Goal: Transaction & Acquisition: Purchase product/service

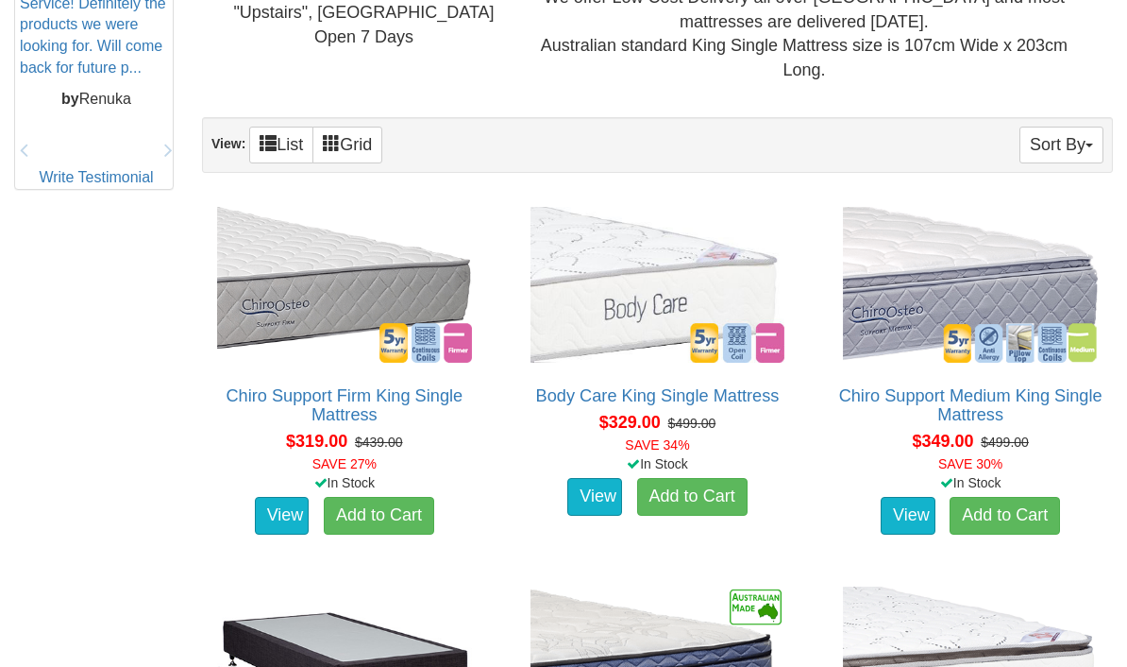
scroll to position [1008, 0]
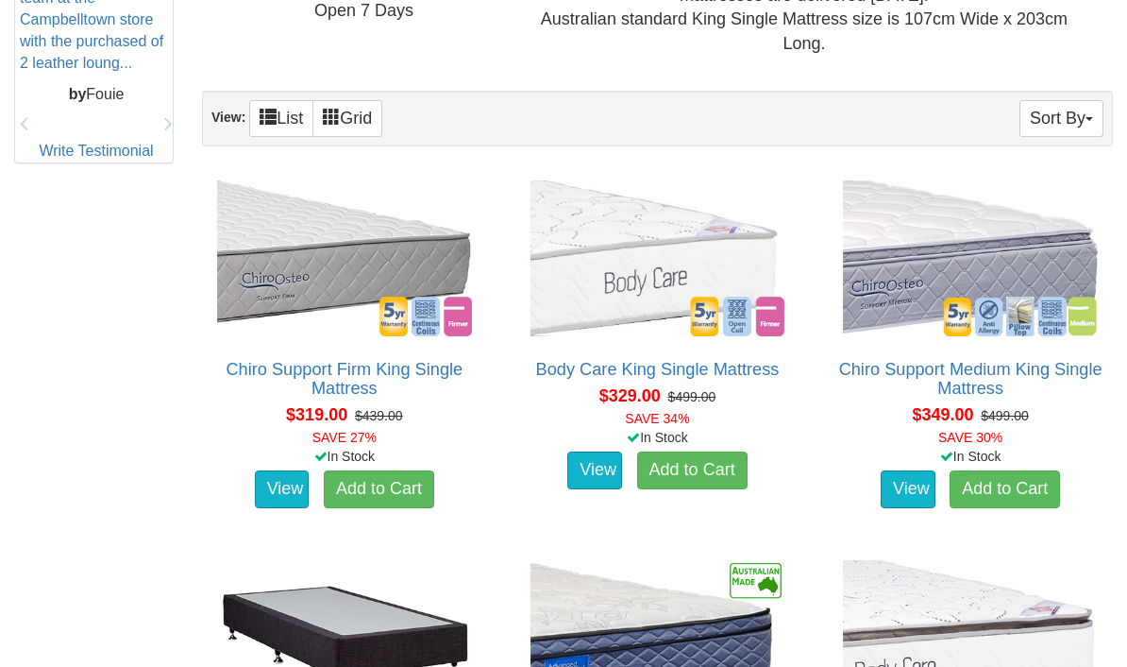
click at [600, 463] on link "View" at bounding box center [594, 470] width 55 height 38
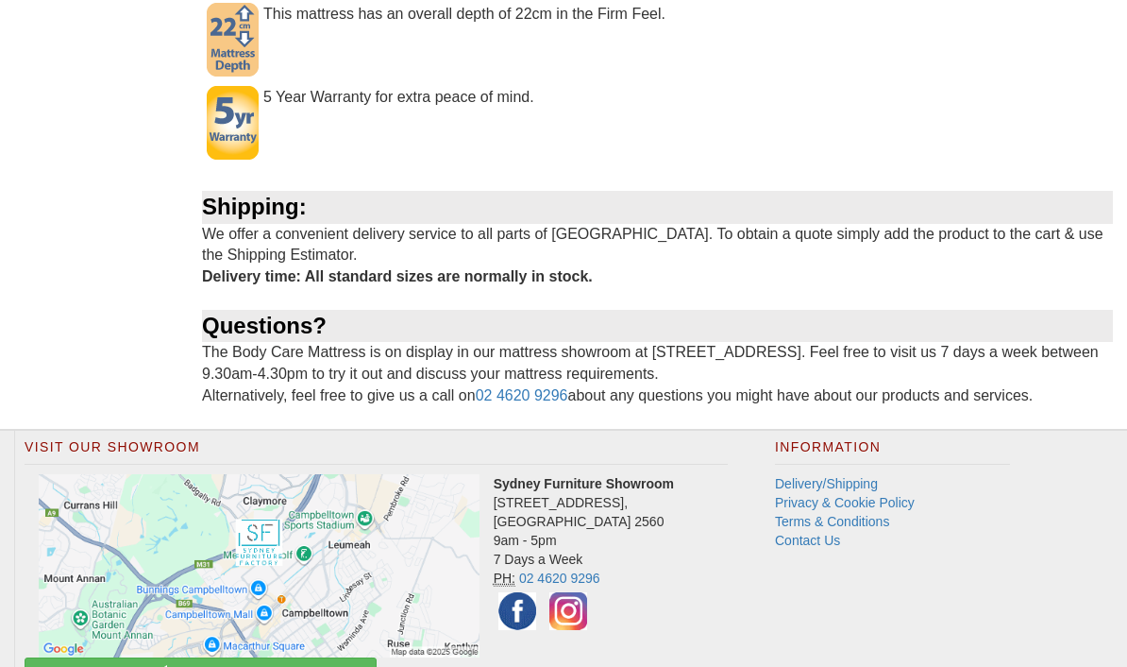
scroll to position [1321, 0]
click at [842, 477] on link "Delivery/Shipping" at bounding box center [826, 484] width 103 height 15
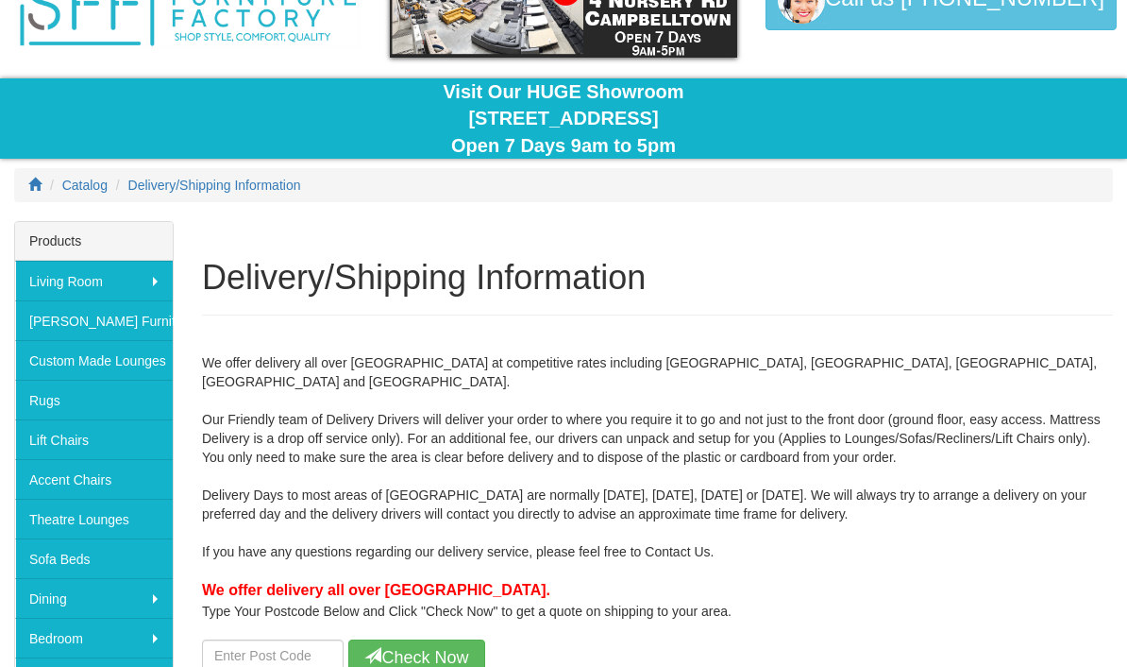
scroll to position [127, 0]
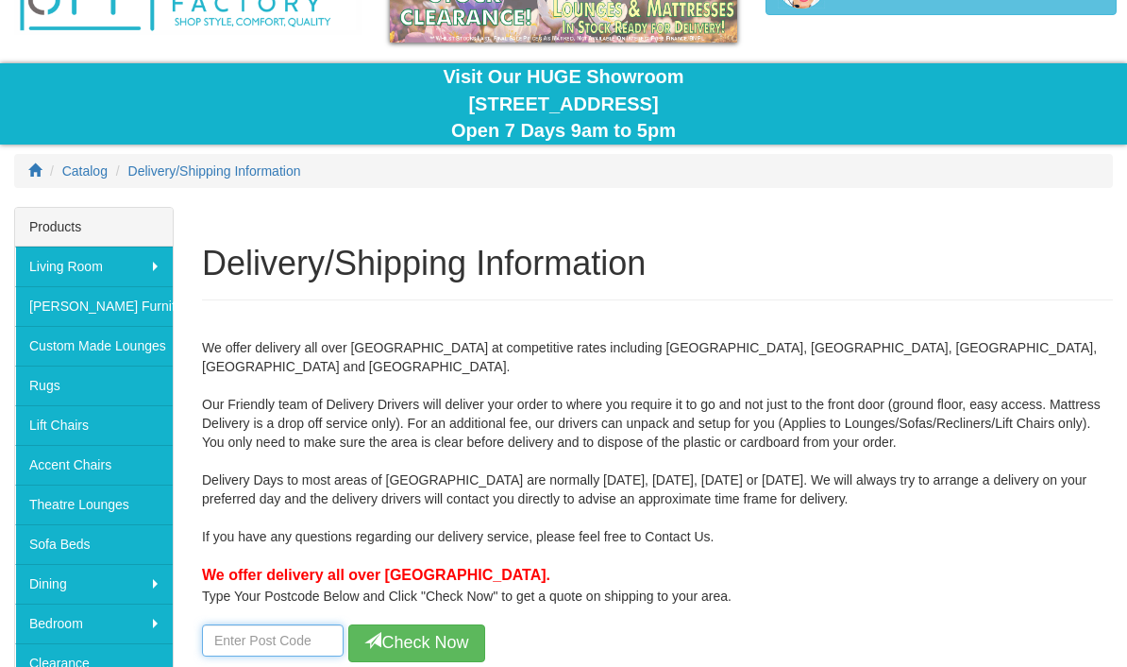
click at [234, 624] on input "number" at bounding box center [273, 640] width 142 height 32
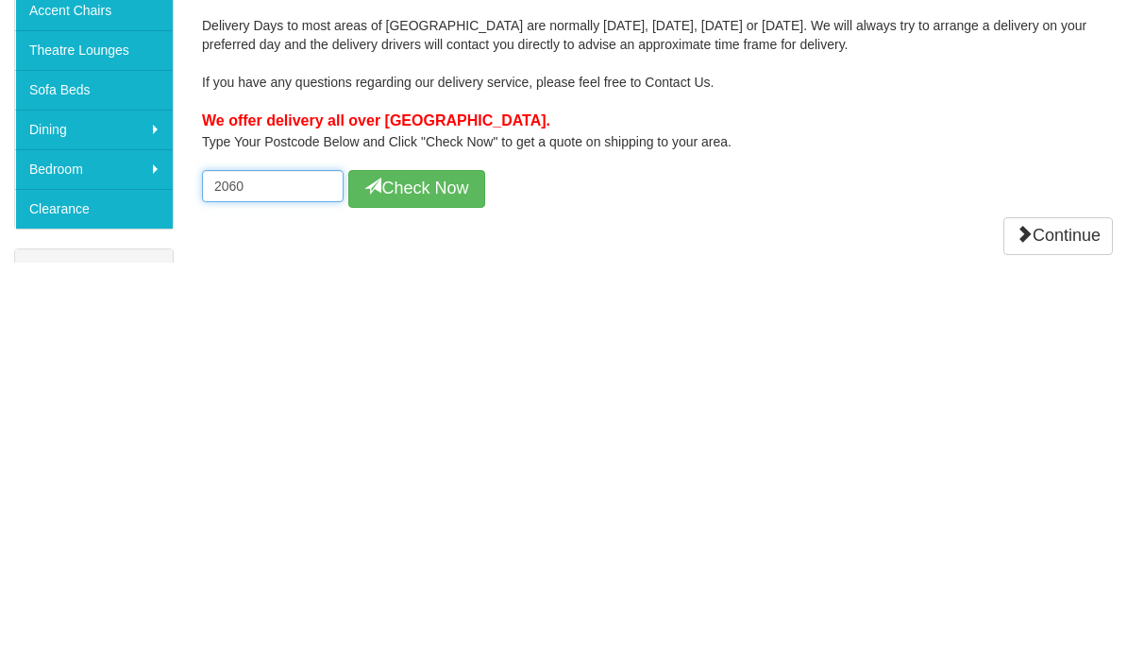
type input "2060"
click at [446, 574] on button "Check Now" at bounding box center [416, 593] width 137 height 38
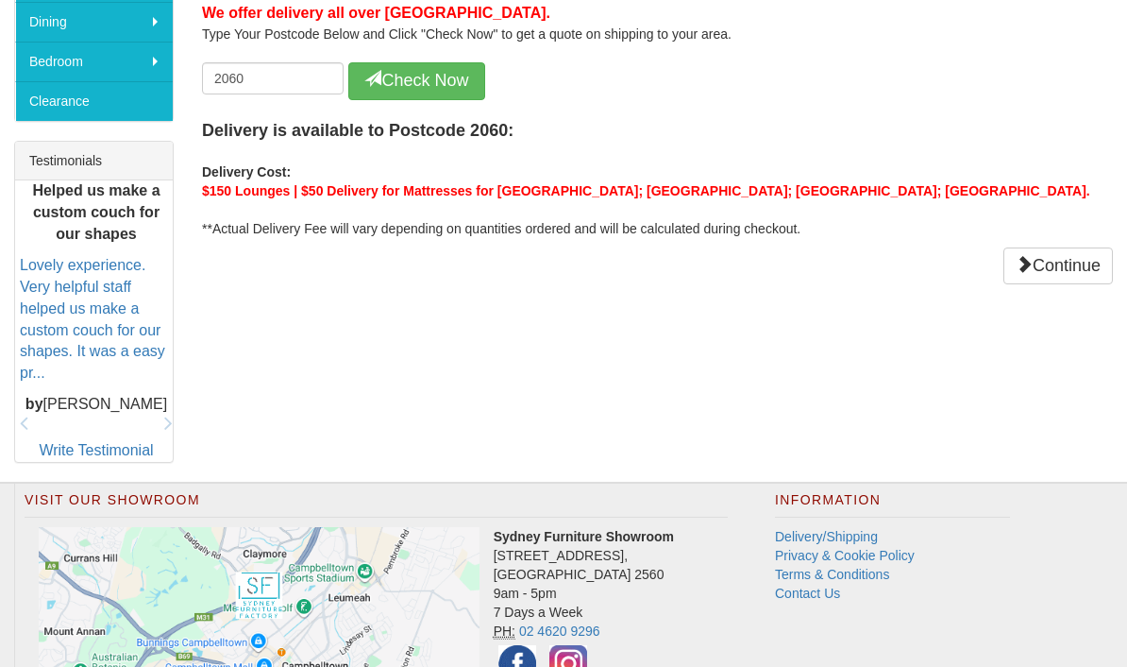
scroll to position [709, 0]
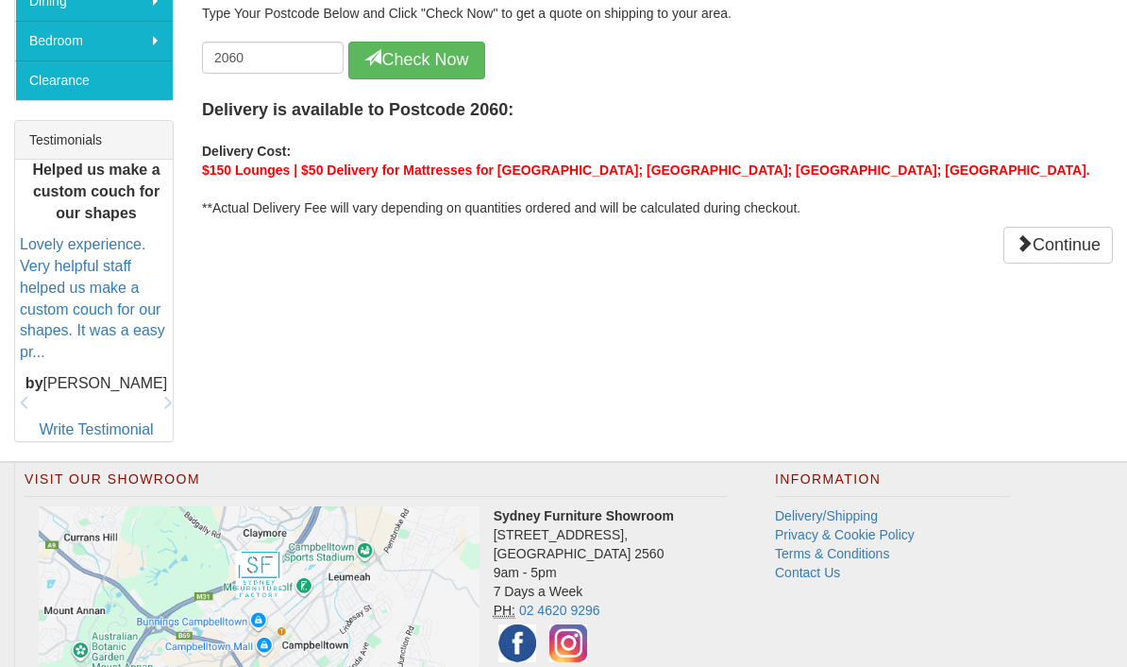
click at [1055, 228] on link "Continue" at bounding box center [1059, 246] width 110 height 38
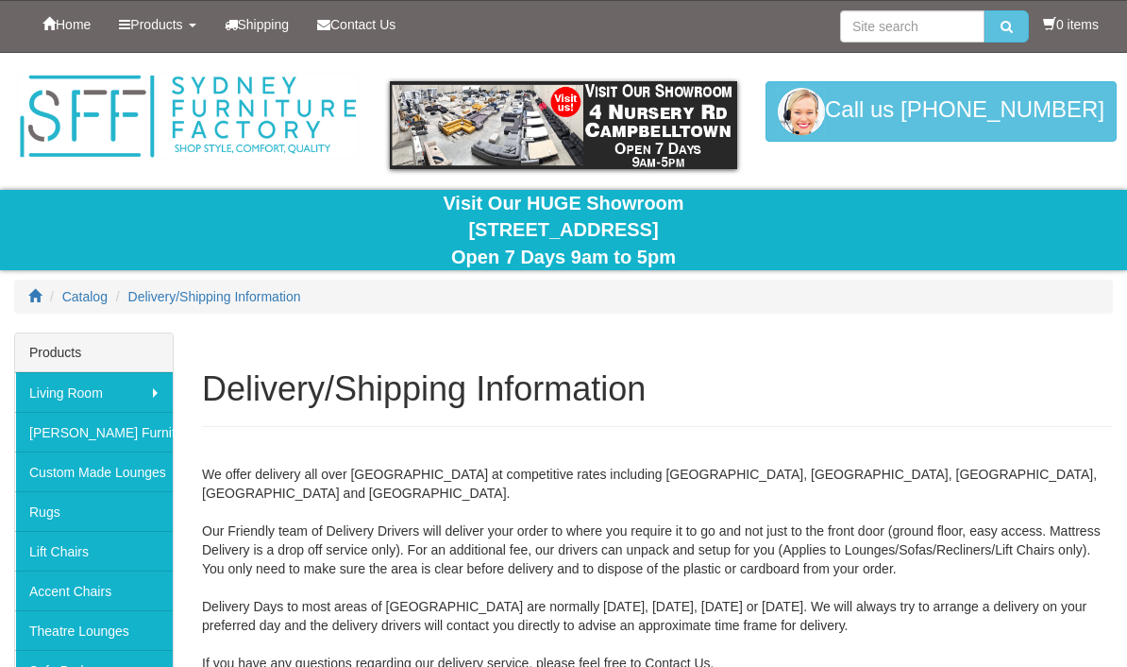
scroll to position [776, 0]
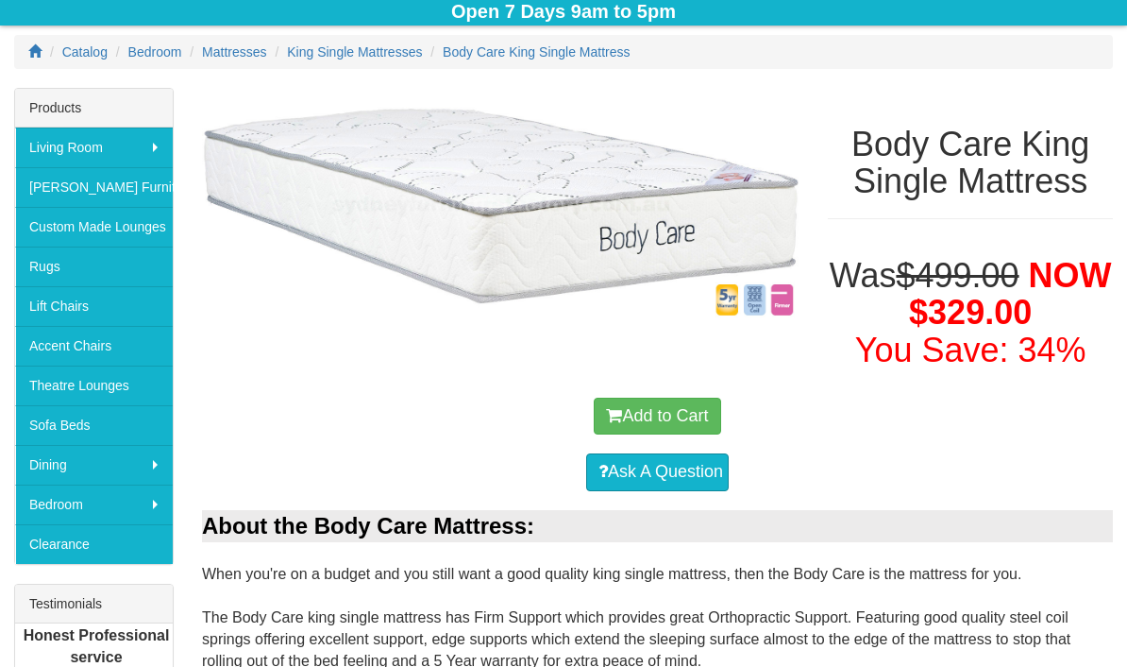
scroll to position [245, 0]
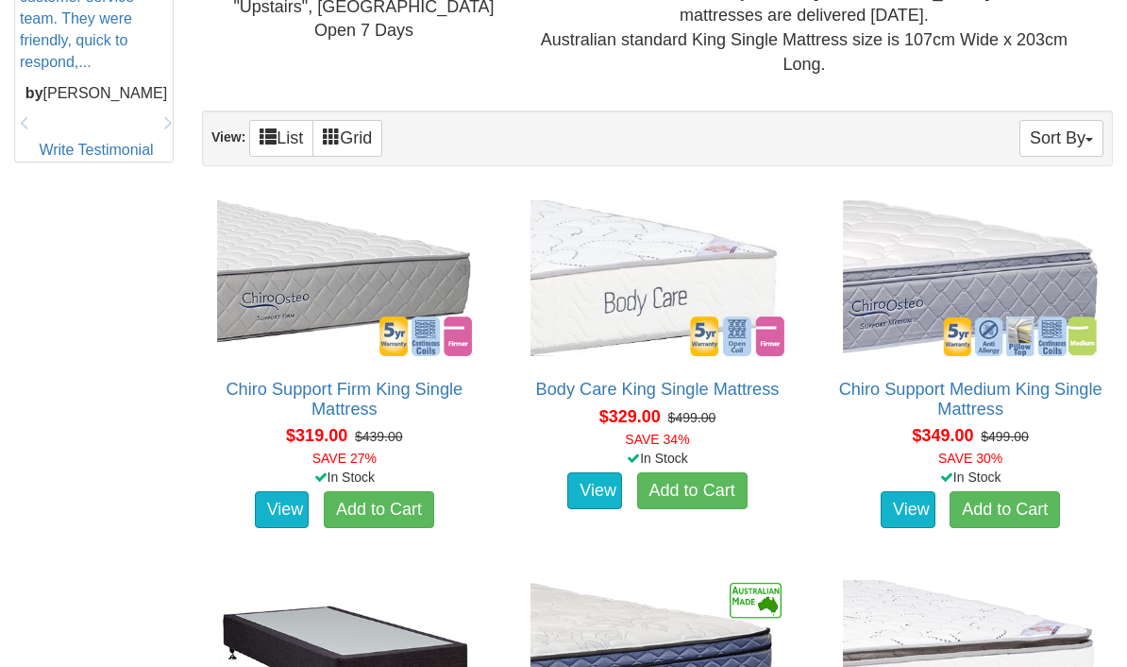
scroll to position [981, 0]
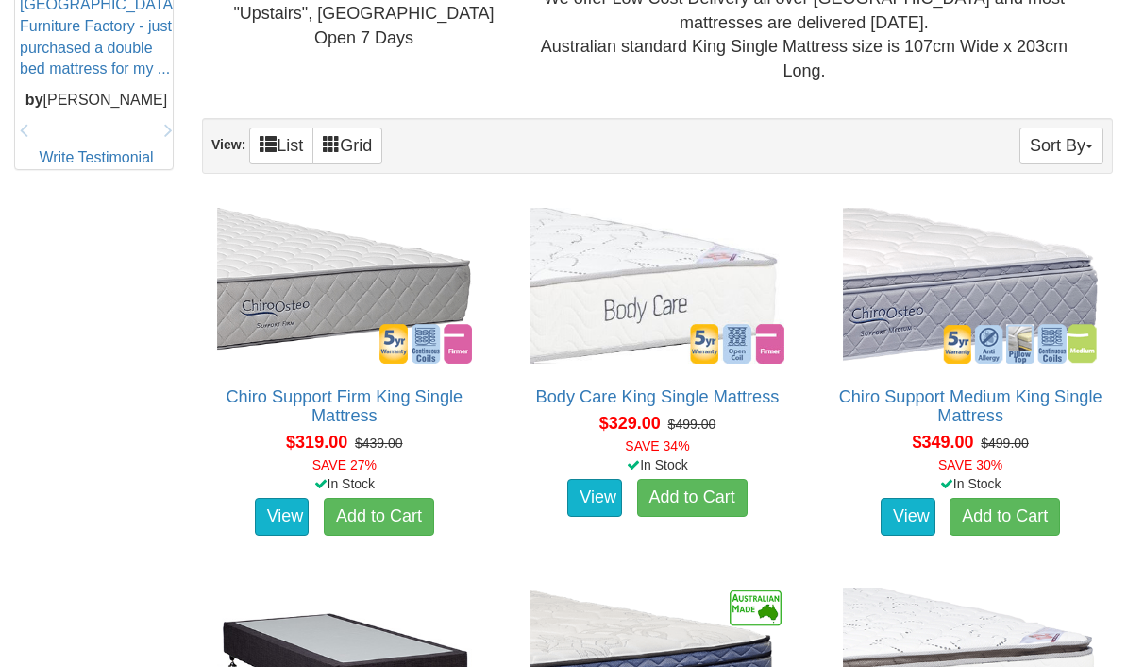
click at [262, 498] on link "View" at bounding box center [282, 517] width 55 height 38
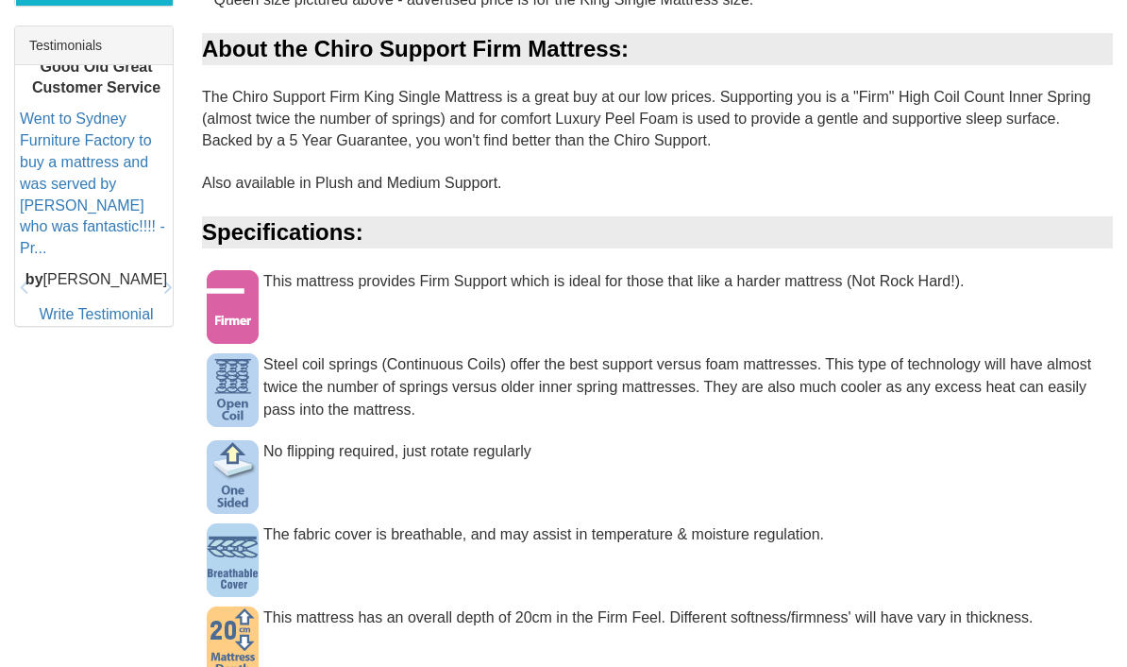
scroll to position [798, 0]
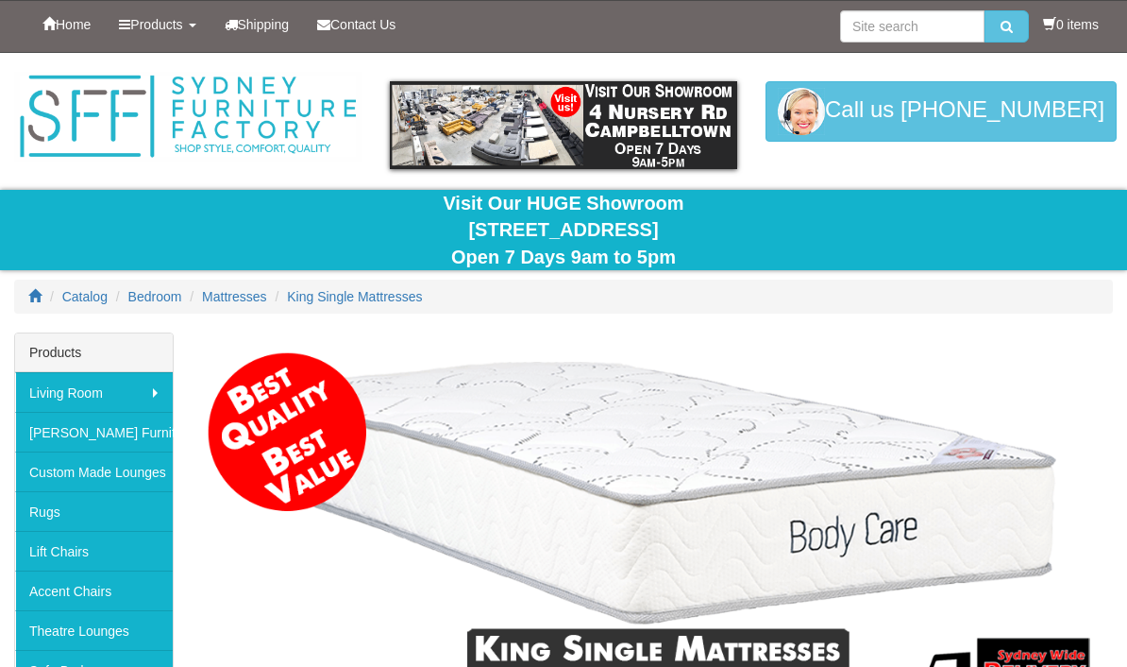
scroll to position [981, 0]
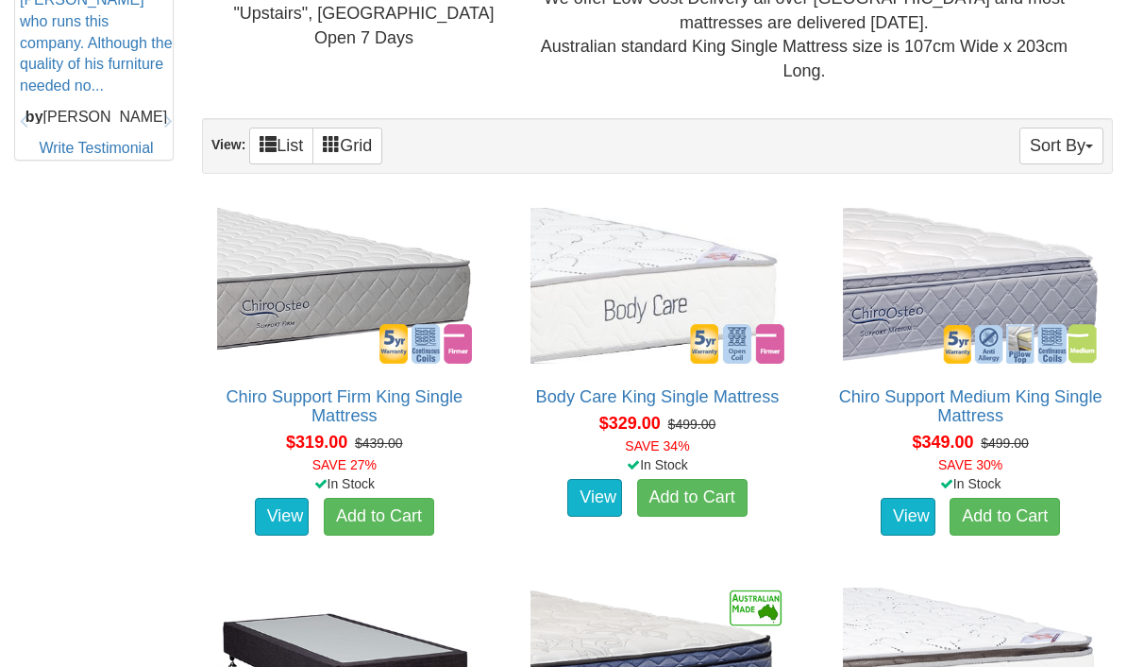
click at [613, 465] on div "In Stock" at bounding box center [658, 464] width 293 height 19
click at [599, 491] on link "View" at bounding box center [594, 498] width 55 height 38
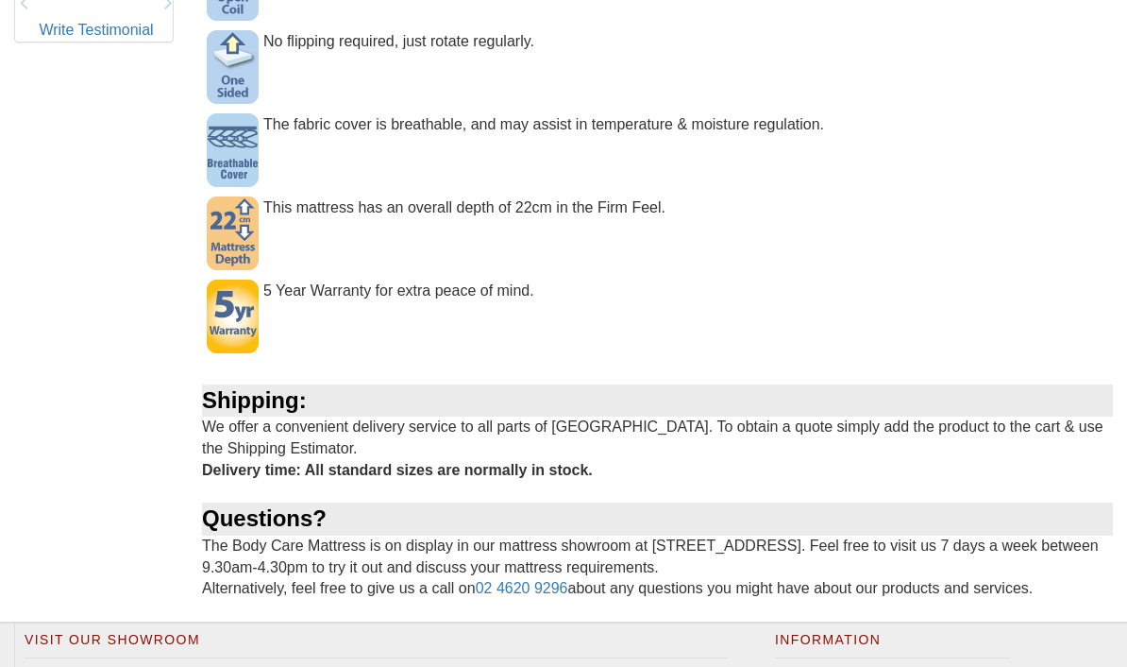
scroll to position [1127, 0]
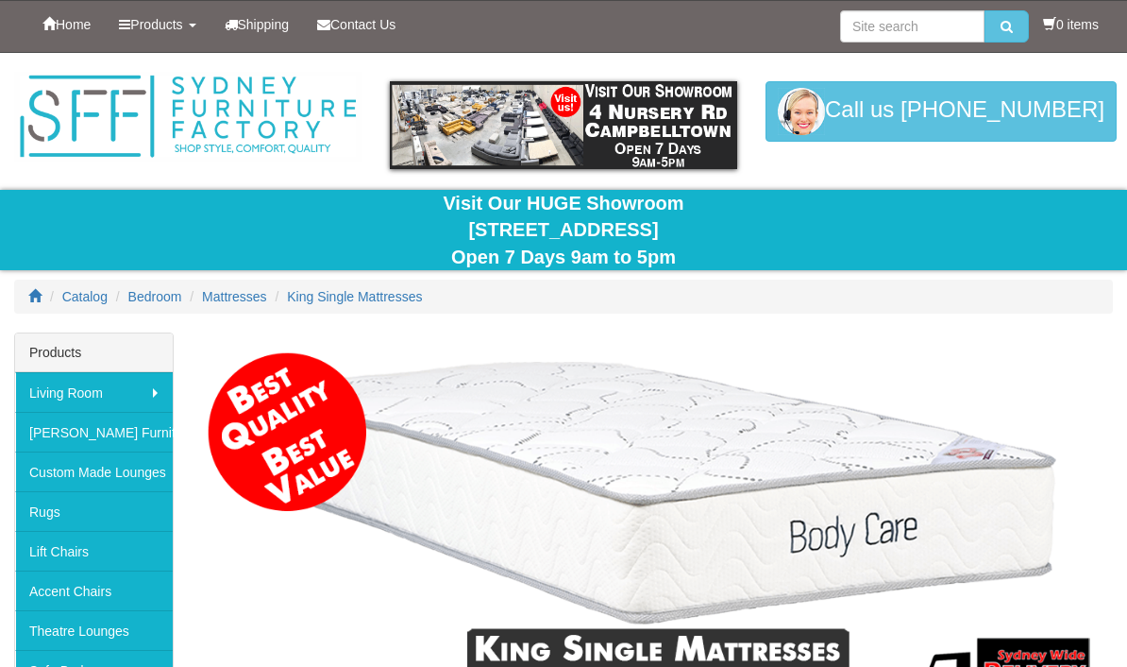
scroll to position [981, 0]
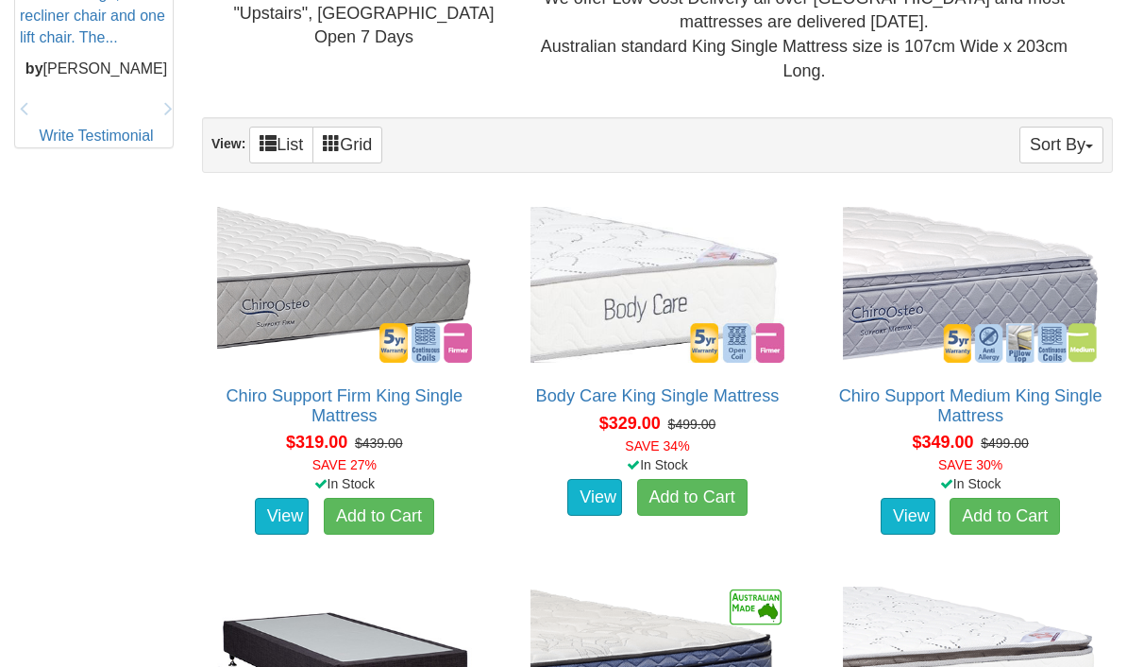
click at [252, 292] on img at bounding box center [344, 284] width 264 height 165
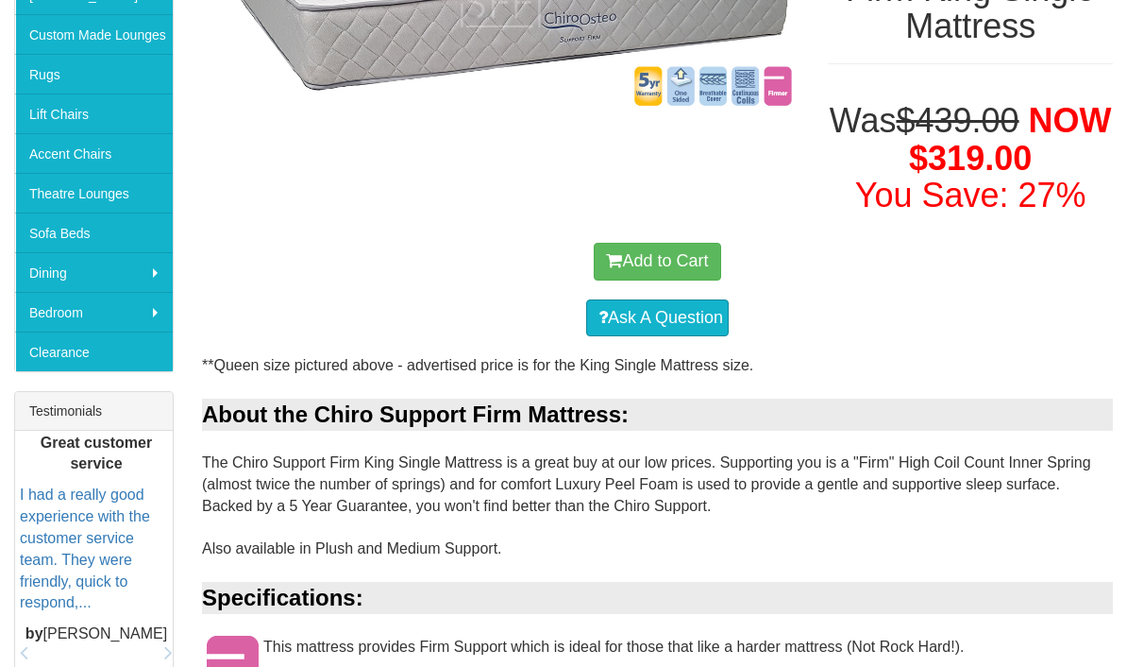
scroll to position [427, 0]
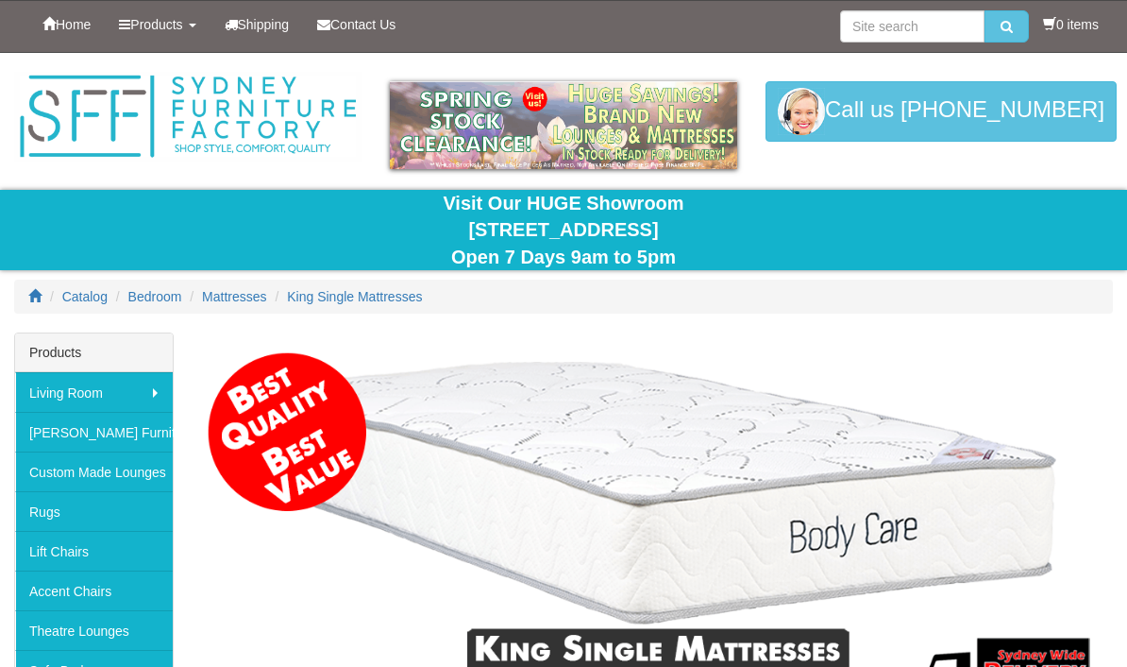
scroll to position [981, 0]
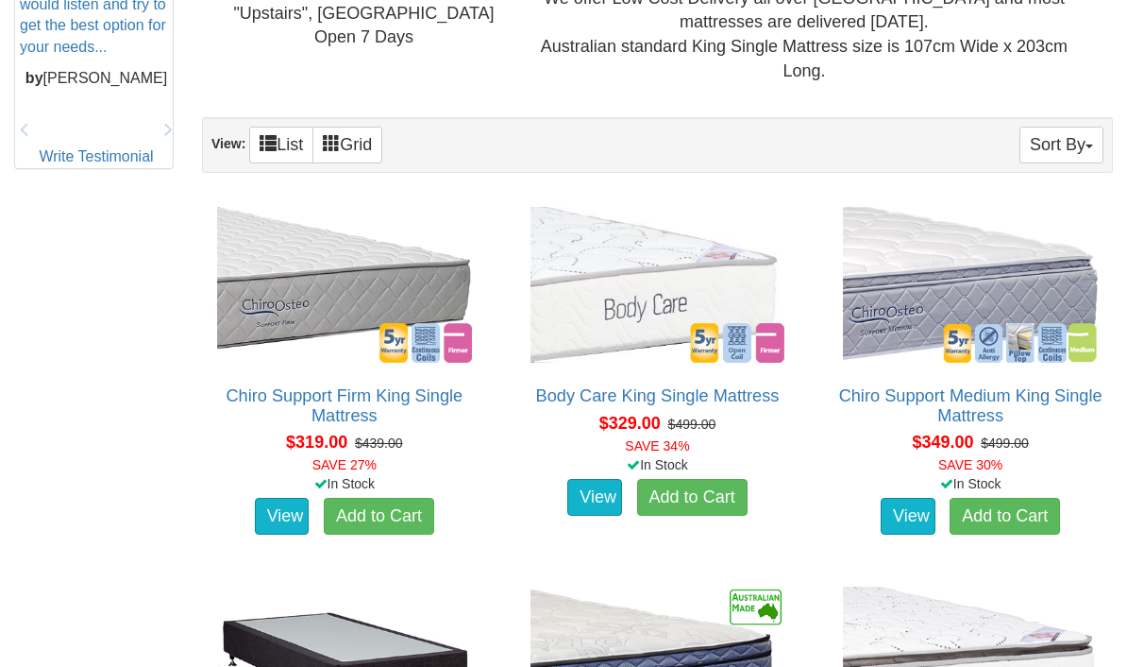
click at [587, 486] on link "View" at bounding box center [594, 498] width 55 height 38
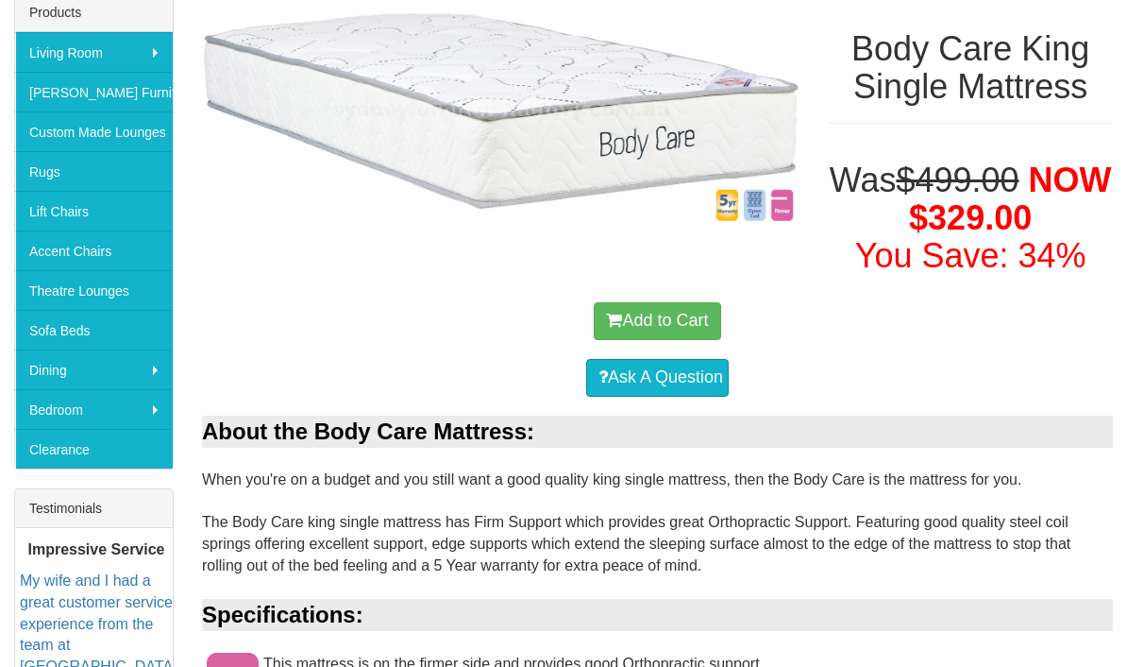
scroll to position [338, 0]
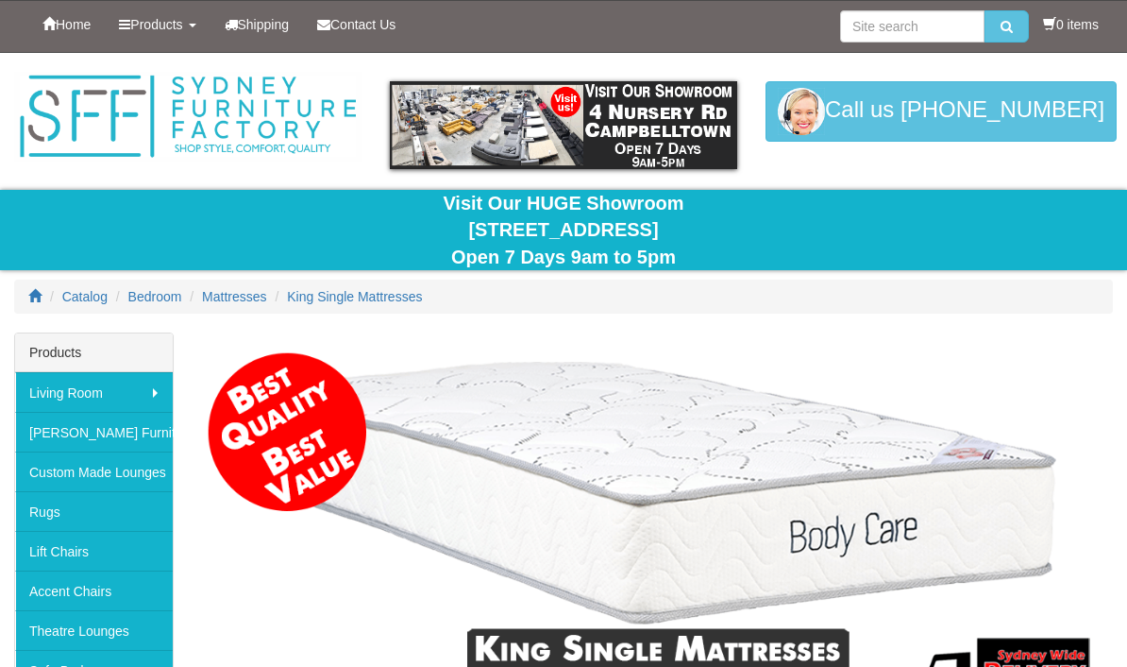
scroll to position [981, 0]
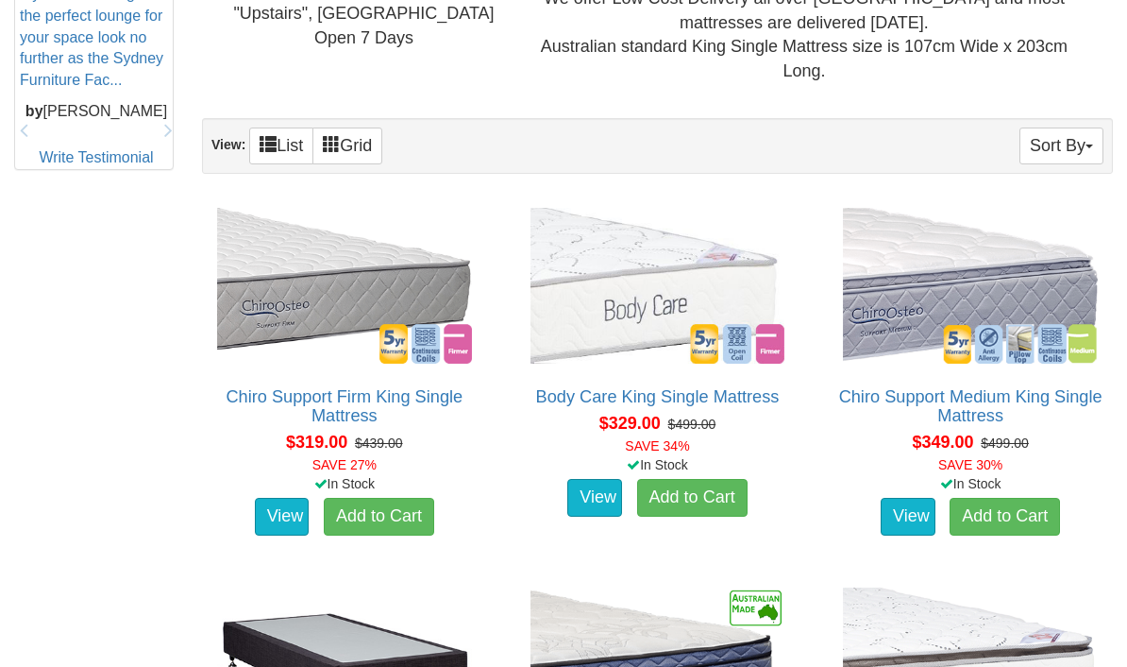
click at [970, 276] on img at bounding box center [970, 285] width 264 height 165
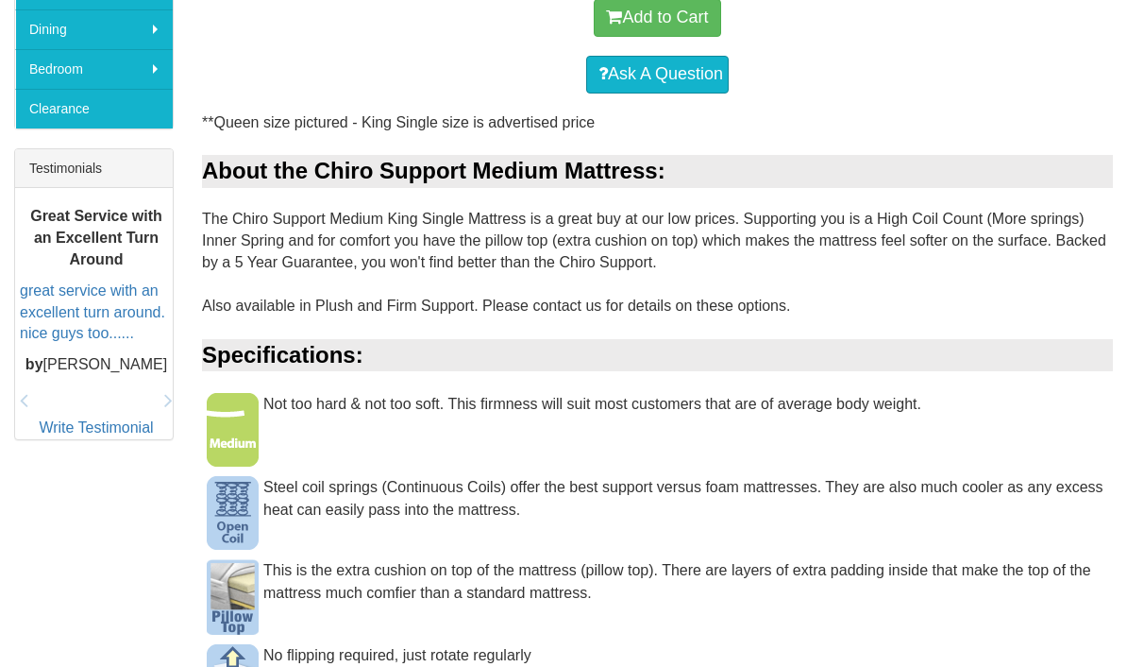
scroll to position [682, 0]
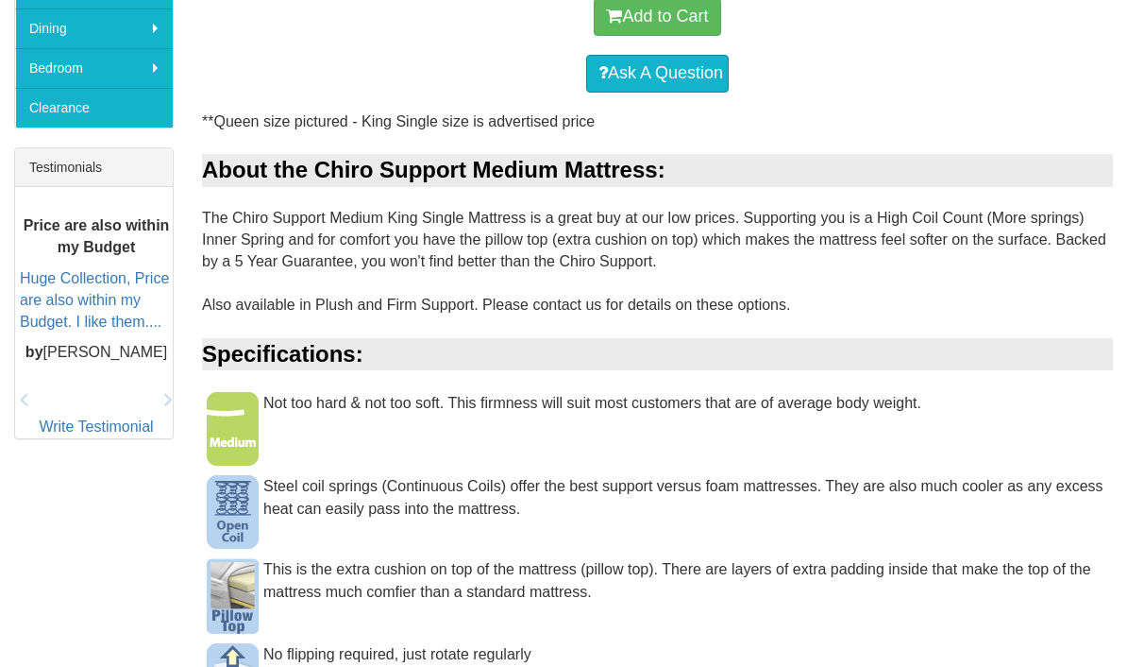
click at [214, 581] on img at bounding box center [233, 596] width 52 height 76
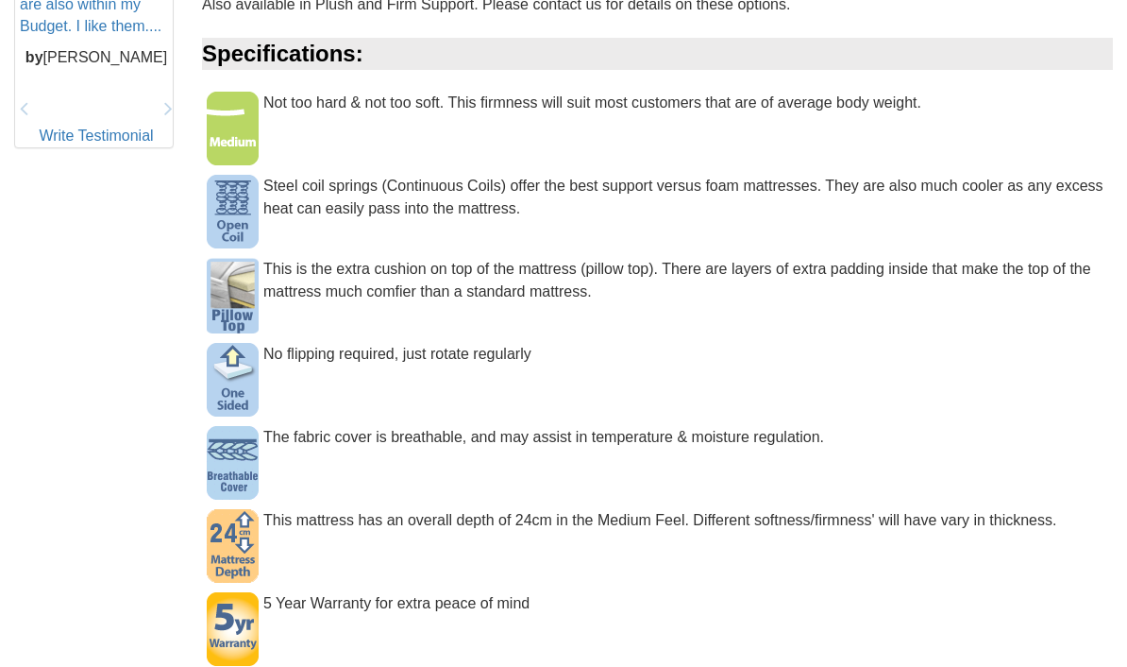
scroll to position [972, 0]
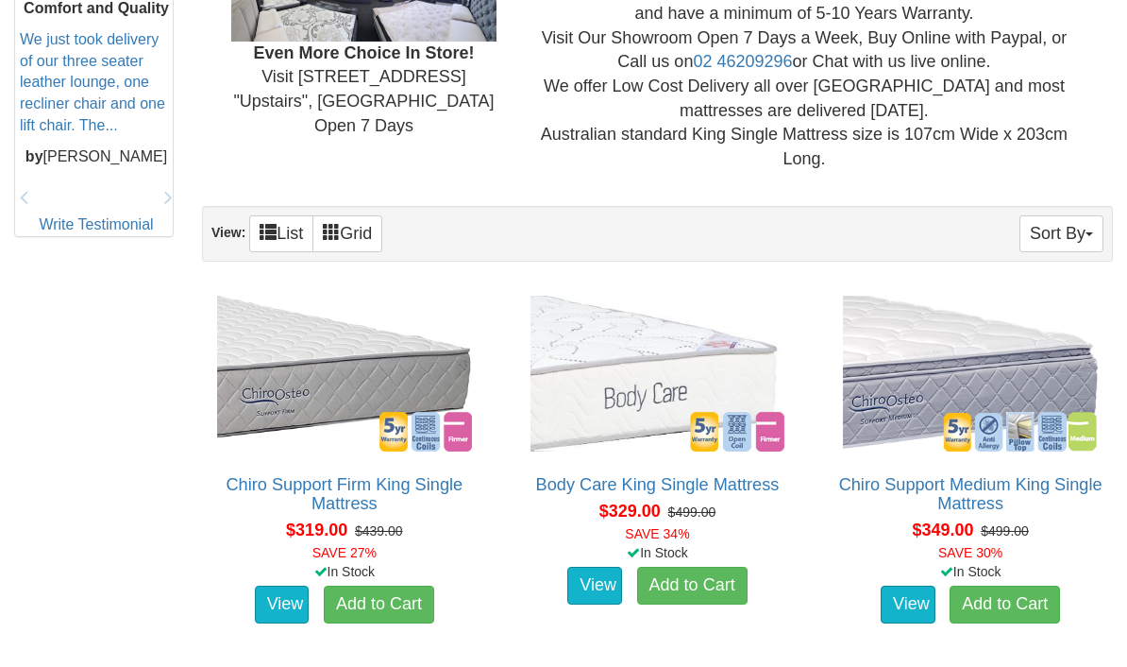
scroll to position [850, 0]
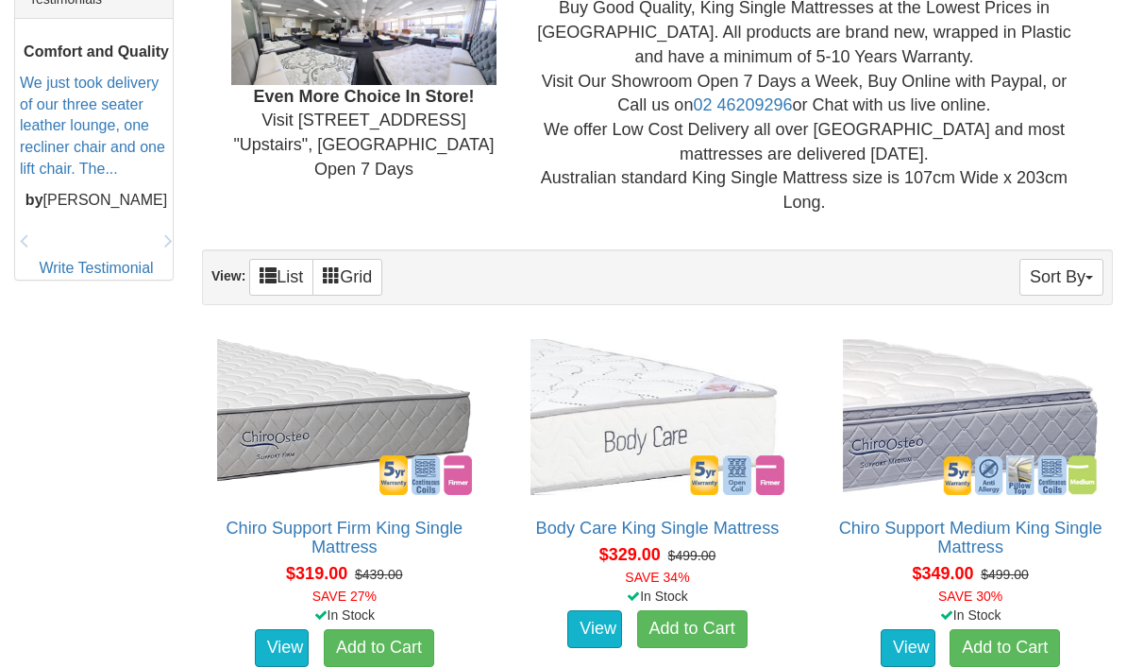
click at [1047, 265] on button "Sort By" at bounding box center [1062, 277] width 84 height 37
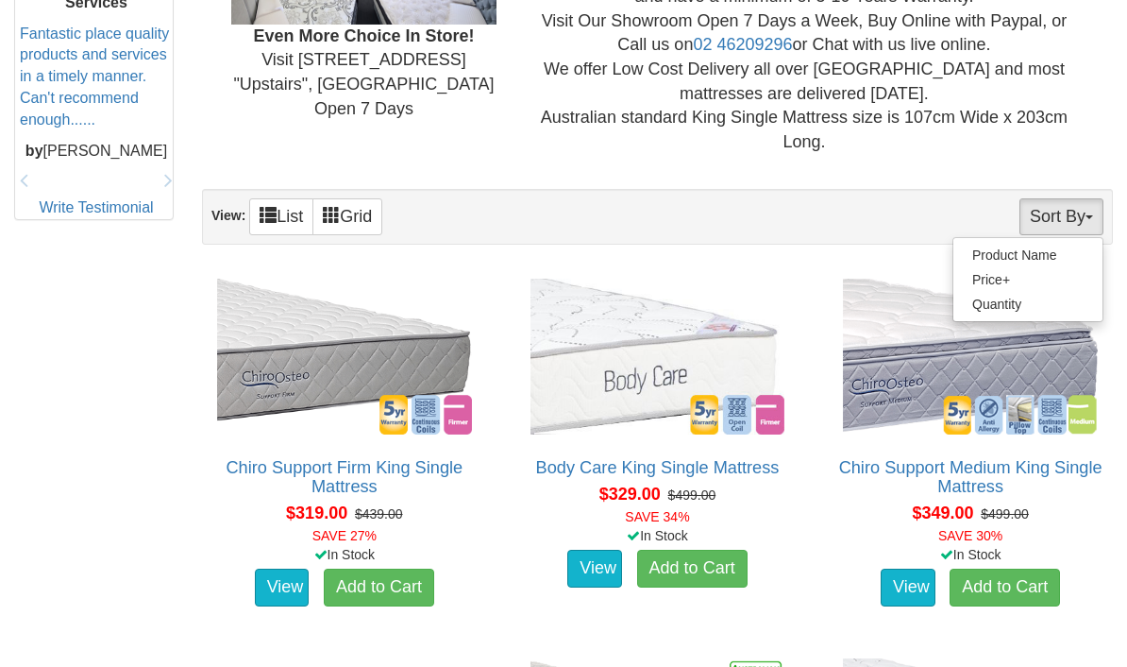
scroll to position [911, 0]
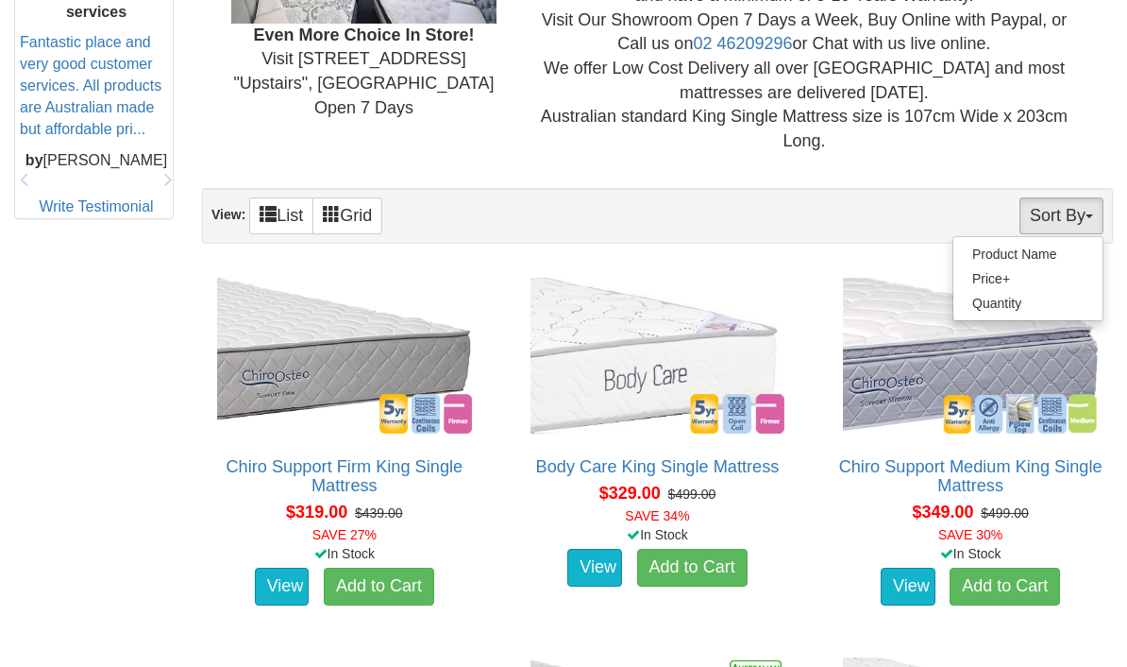
click at [922, 558] on div at bounding box center [563, 333] width 1127 height 667
click at [914, 578] on link "View" at bounding box center [908, 586] width 55 height 38
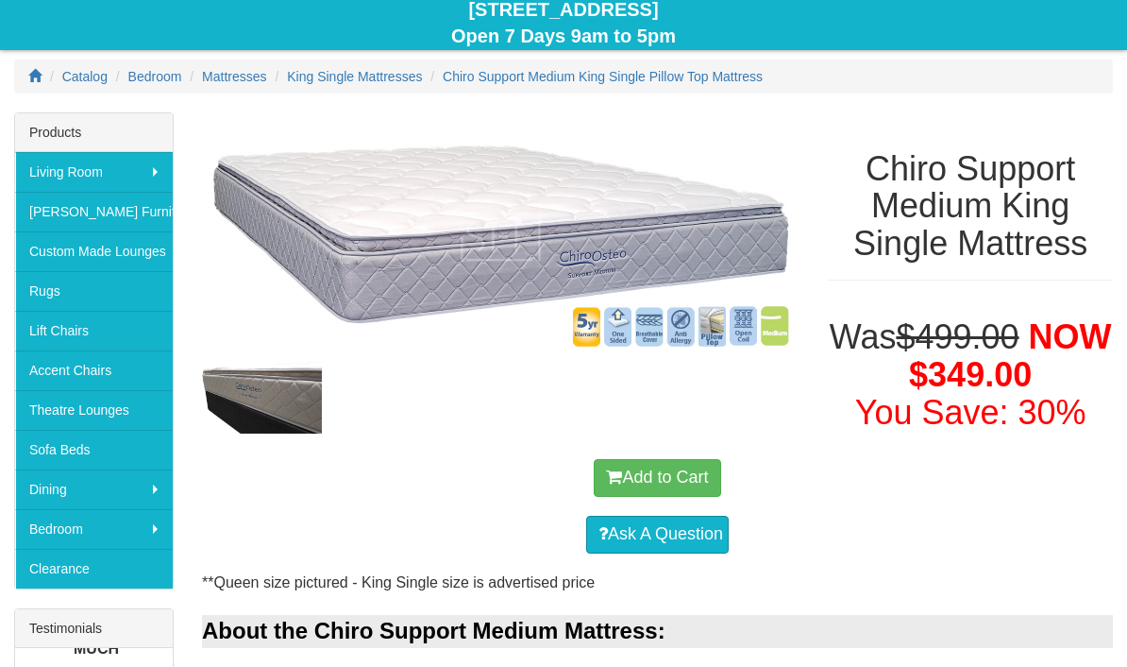
scroll to position [217, 0]
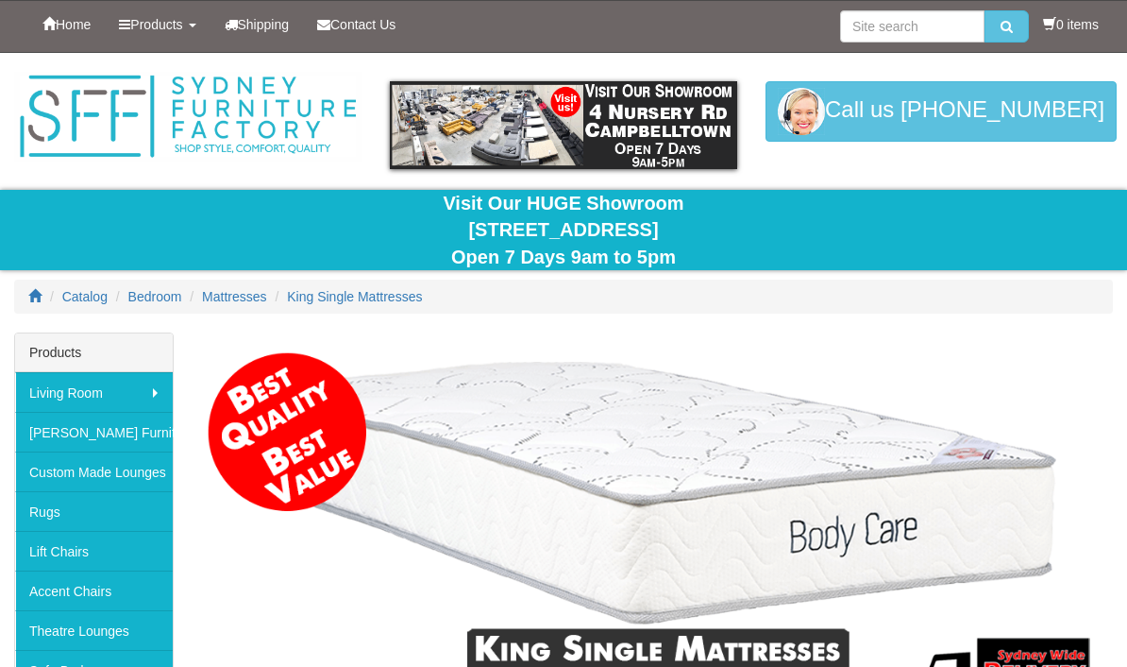
scroll to position [978, 0]
